Goal: Check status: Check status

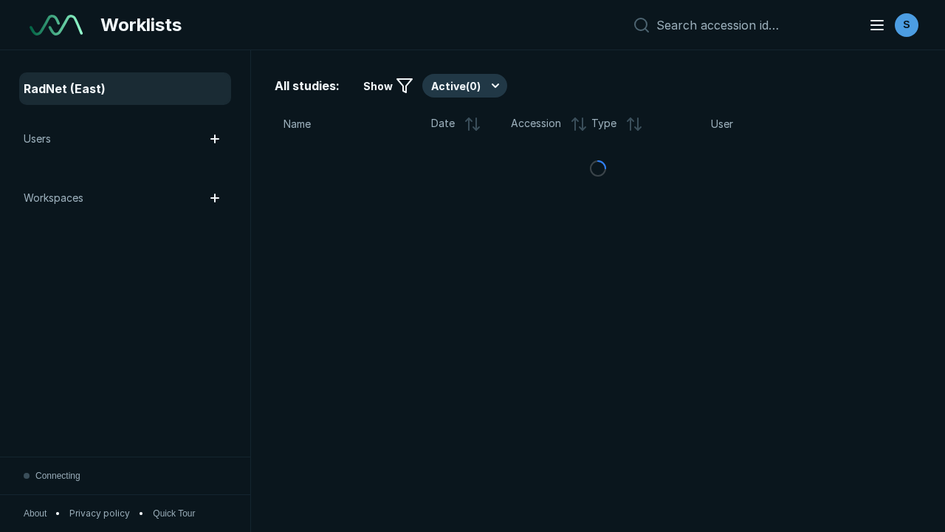
scroll to position [4032, 6150]
